Goal: Transaction & Acquisition: Subscribe to service/newsletter

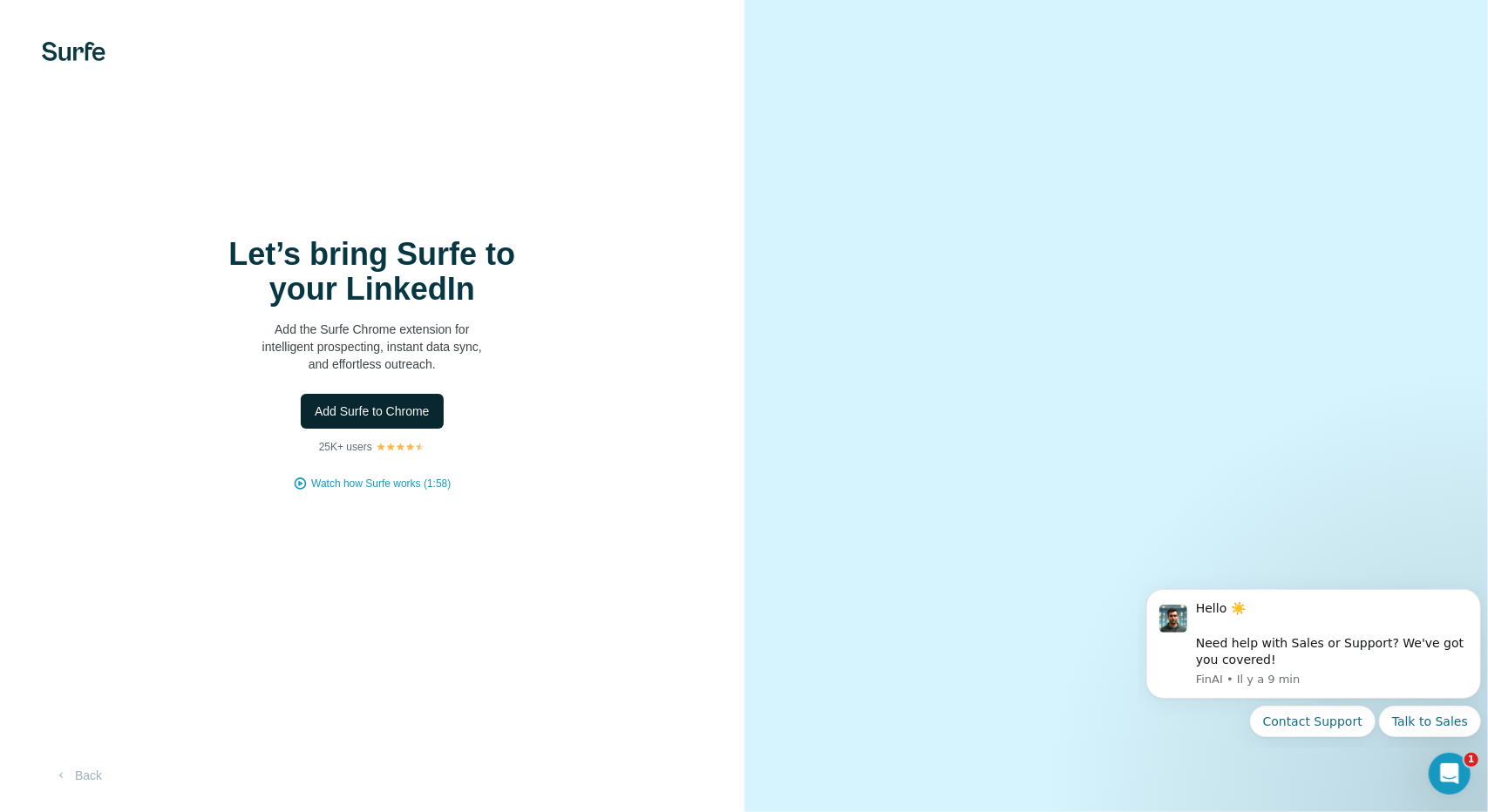
click at [397, 415] on span "Add Surfe to Chrome" at bounding box center [372, 411] width 115 height 18
click at [415, 404] on span "Add Surfe to Chrome" at bounding box center [372, 411] width 115 height 18
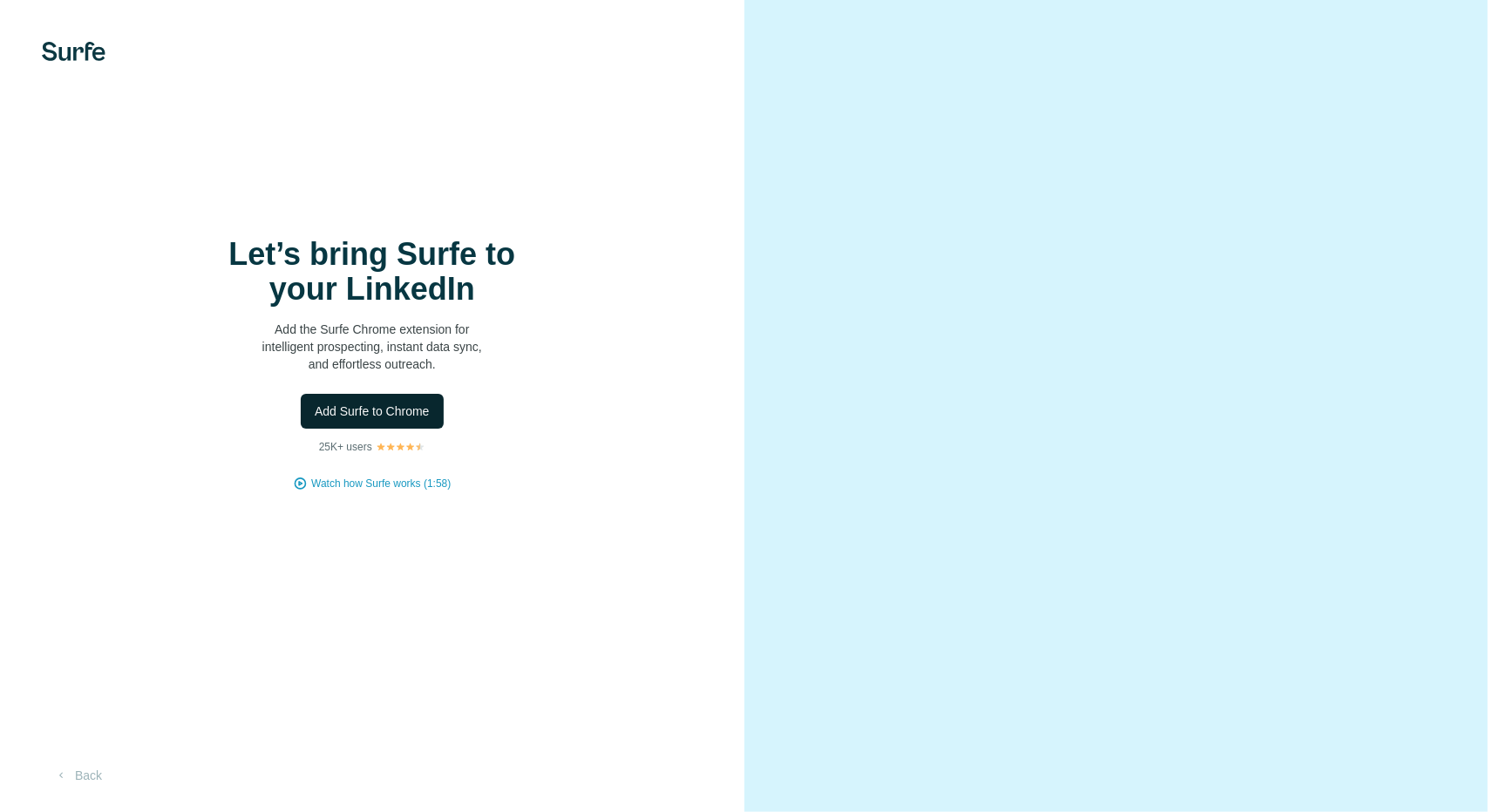
click at [381, 411] on span "Add Surfe to Chrome" at bounding box center [372, 411] width 115 height 18
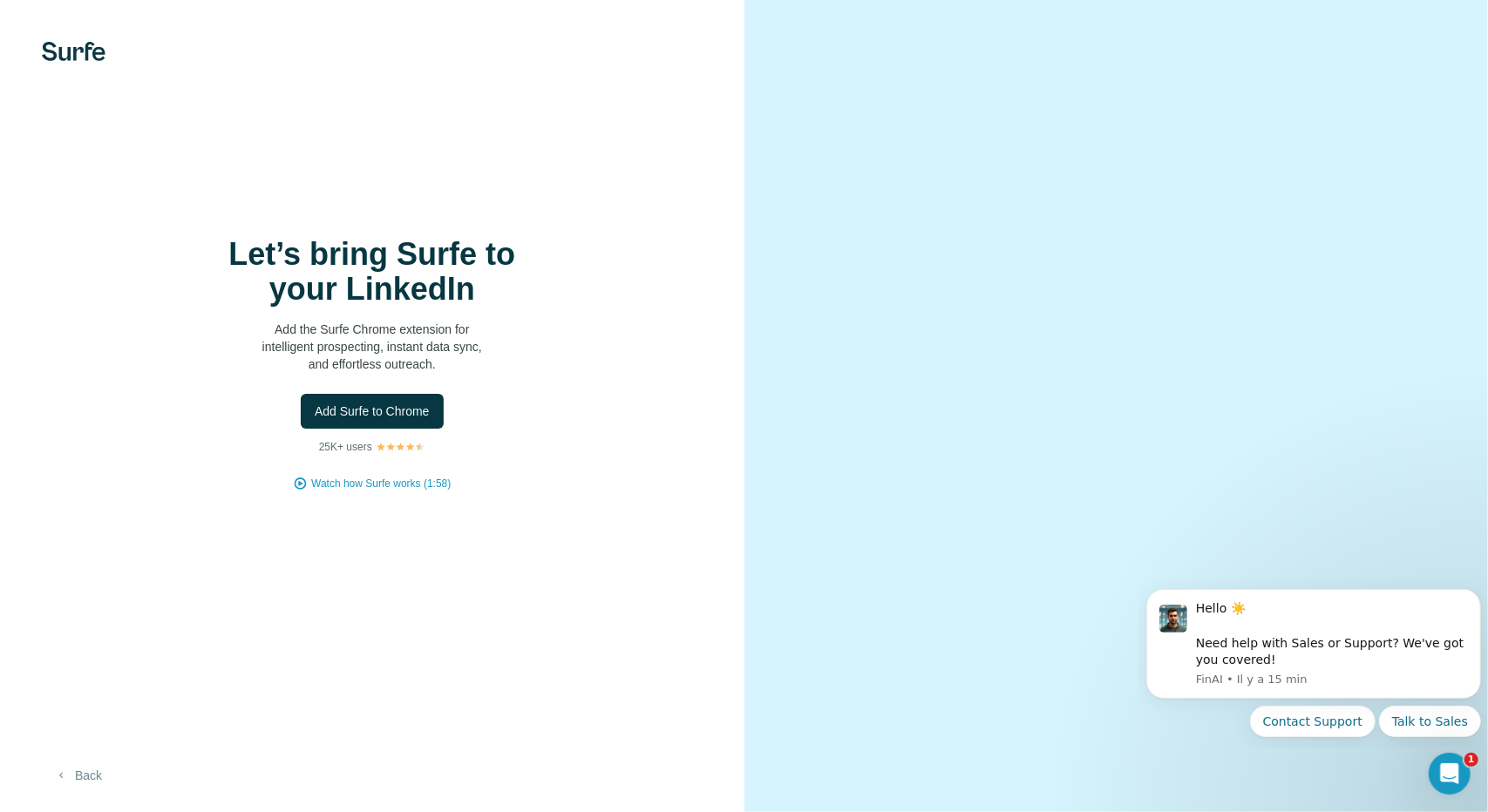
click at [84, 766] on button "Back" at bounding box center [78, 775] width 72 height 31
click at [416, 402] on button "Add Surfe to Chrome" at bounding box center [372, 411] width 143 height 35
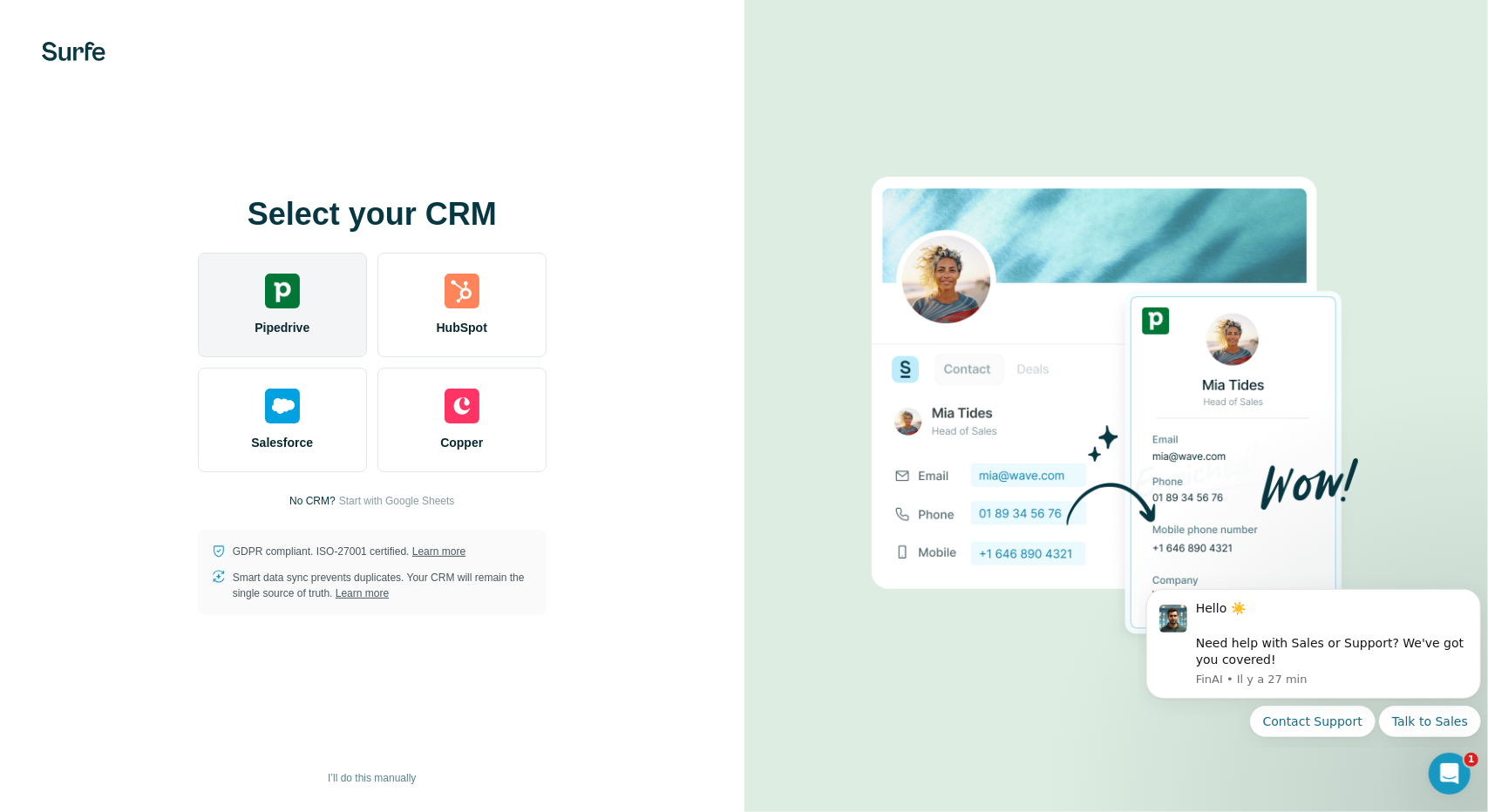
click at [305, 307] on div "Pipedrive" at bounding box center [282, 305] width 169 height 105
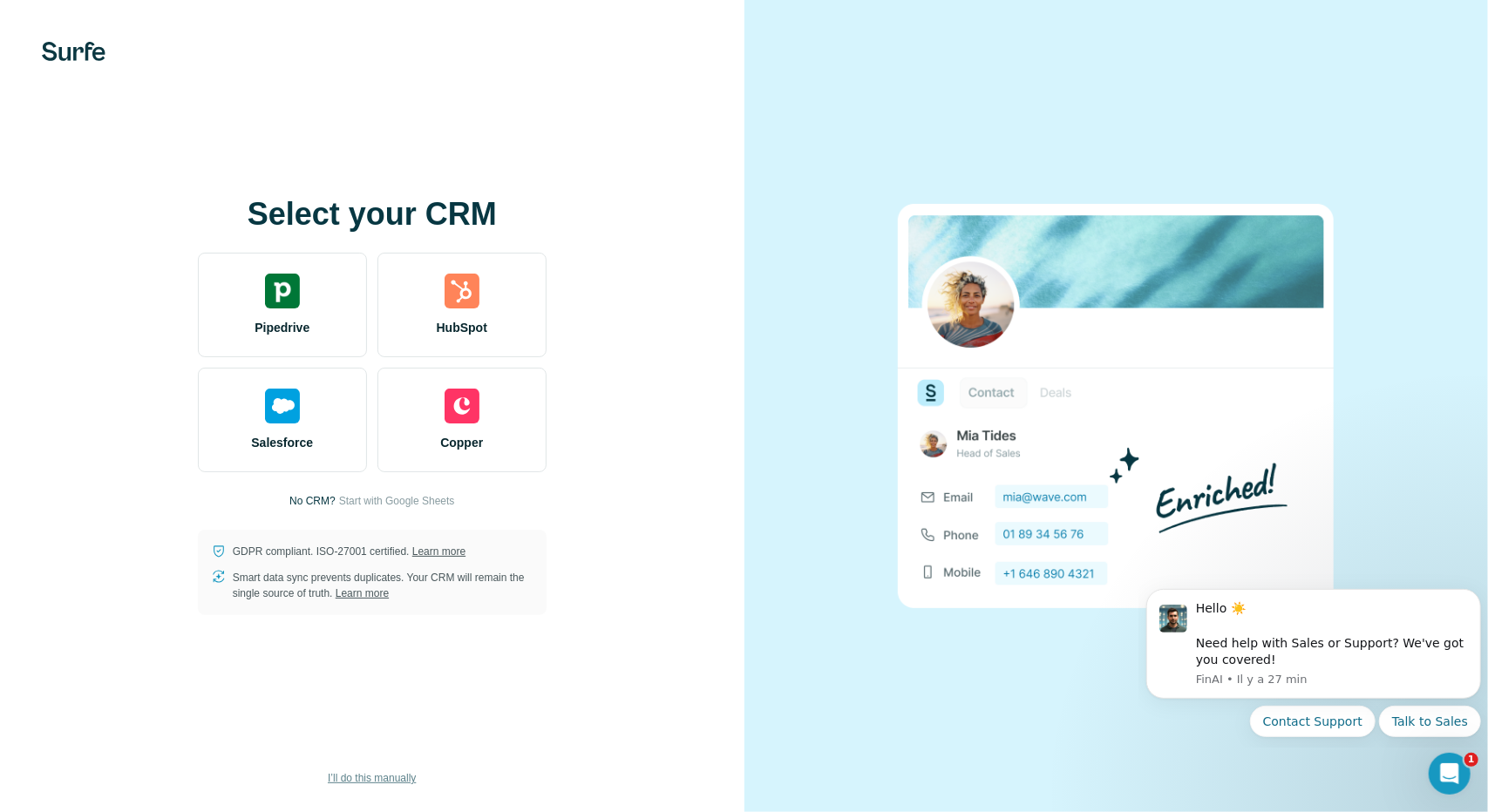
click at [394, 770] on span "I’ll do this manually" at bounding box center [372, 778] width 88 height 16
